Goal: Information Seeking & Learning: Check status

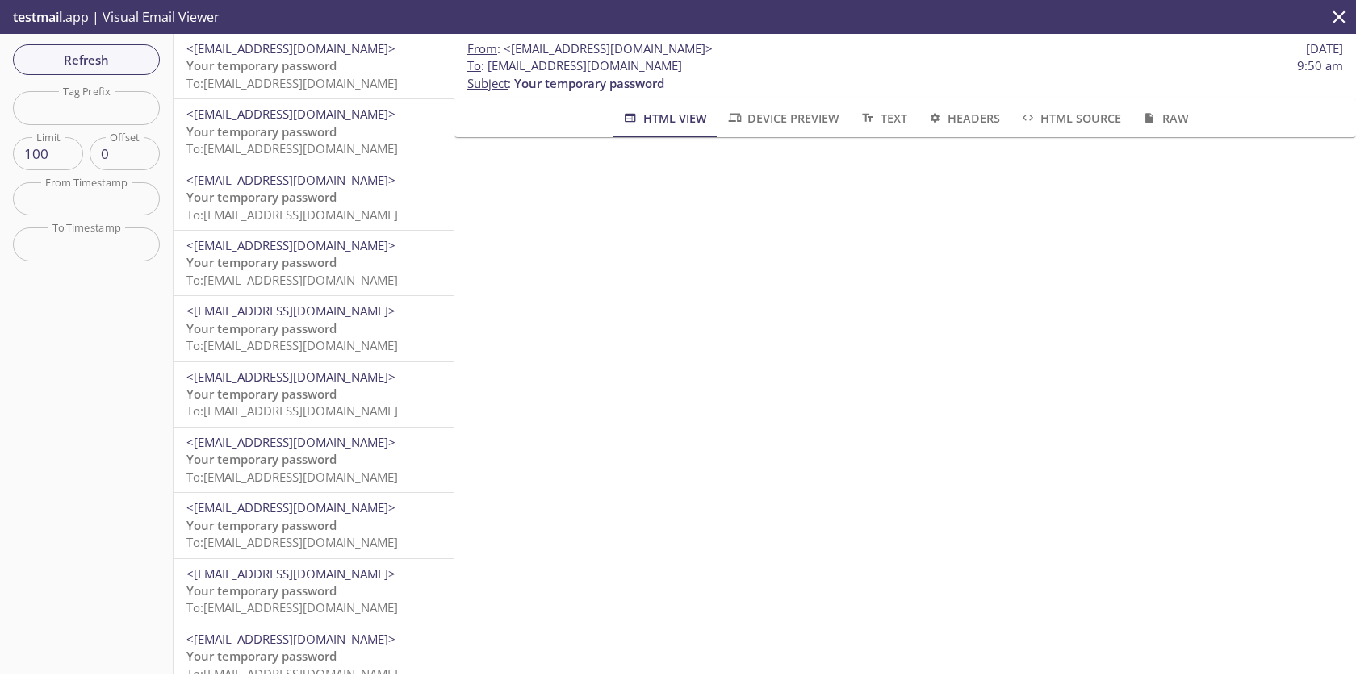
click at [239, 65] on span "Your temporary password" at bounding box center [261, 65] width 150 height 16
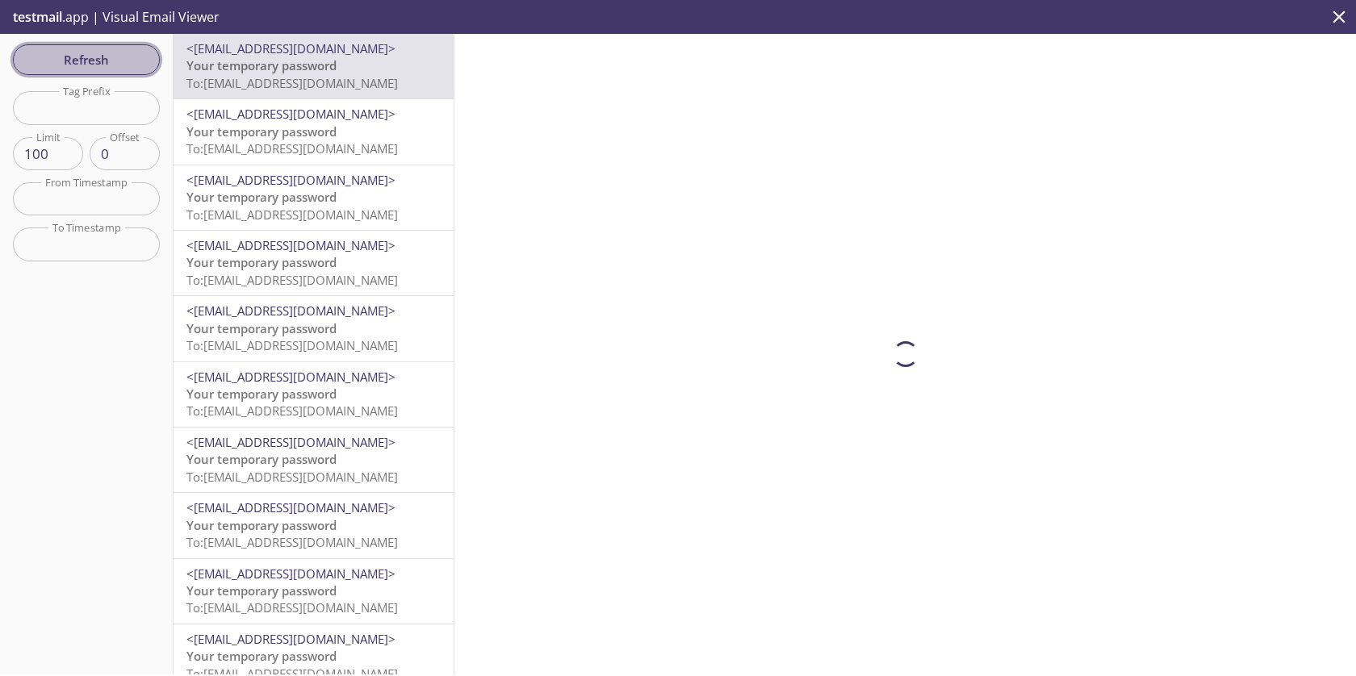
click at [134, 58] on span "Refresh" at bounding box center [86, 59] width 121 height 21
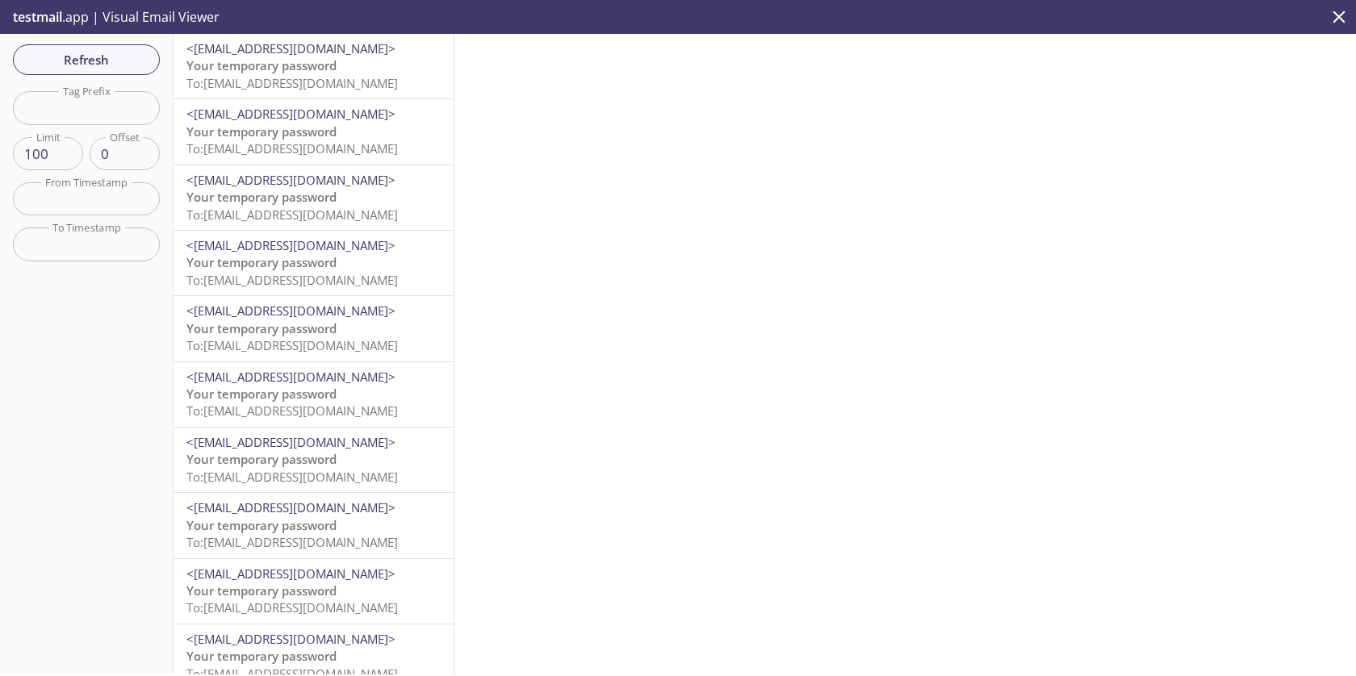
click at [249, 87] on span "To: esgjavaqa.auditor-regen+von262@inbox.testmail.app" at bounding box center [291, 83] width 211 height 16
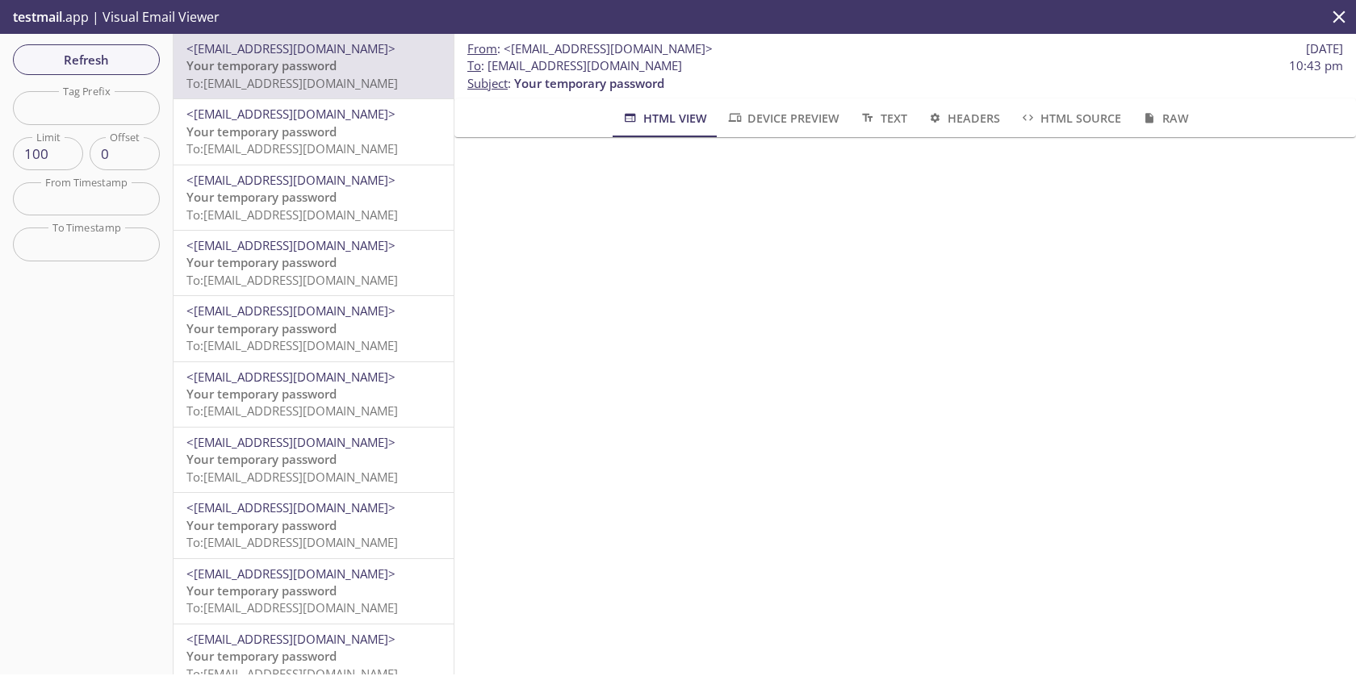
click at [268, 154] on span "To: esgjavaqa.super-admin-regen+rath452@inbox.testmail.app" at bounding box center [291, 148] width 211 height 16
